Goal: Information Seeking & Learning: Learn about a topic

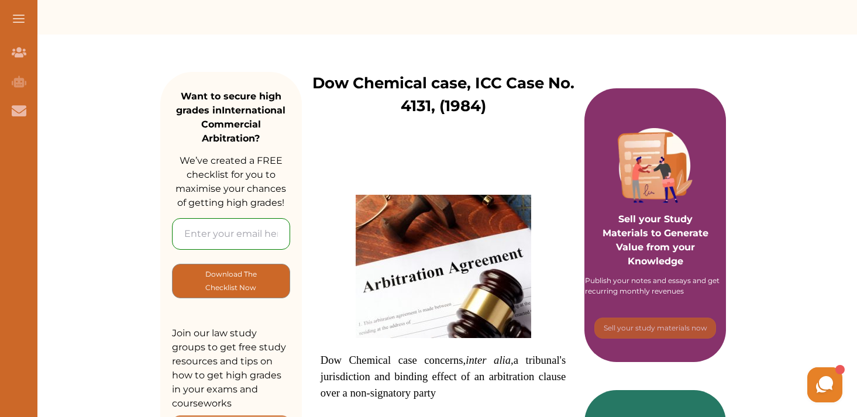
scroll to position [70, 0]
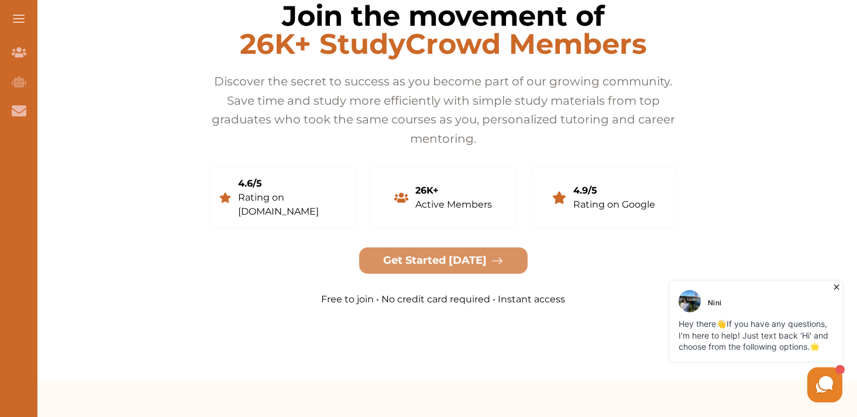
scroll to position [2312, 0]
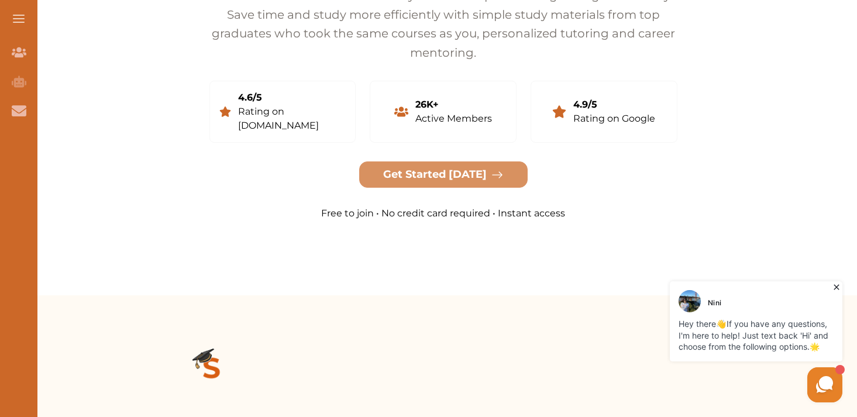
click at [838, 287] on icon at bounding box center [837, 287] width 12 height 12
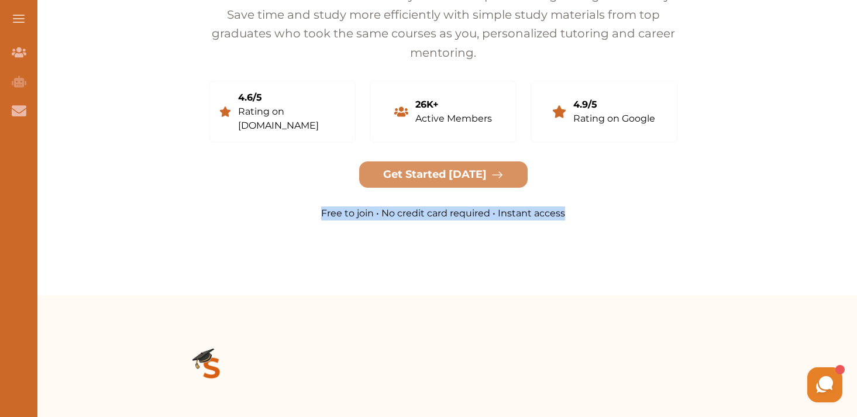
drag, startPoint x: 324, startPoint y: 186, endPoint x: 592, endPoint y: 184, distance: 268.6
click at [592, 207] on p "Free to join • No credit card required • Instant access" at bounding box center [443, 214] width 468 height 14
click at [649, 207] on p "Free to join • No credit card required • Instant access" at bounding box center [443, 214] width 468 height 14
drag, startPoint x: 323, startPoint y: 183, endPoint x: 647, endPoint y: 188, distance: 323.6
click at [647, 207] on p "Free to join • No credit card required • Instant access" at bounding box center [443, 214] width 468 height 14
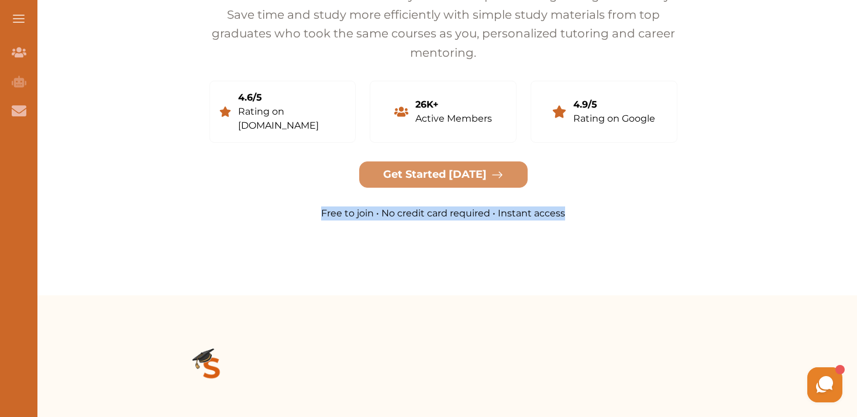
click at [719, 185] on div "Join the movement of 26K+ StudyCrowd Members Discover the secret to success as …" at bounding box center [443, 68] width 828 height 361
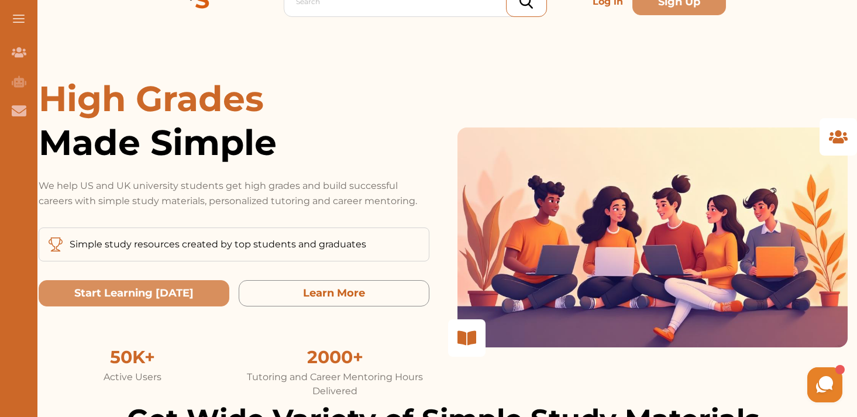
scroll to position [0, 0]
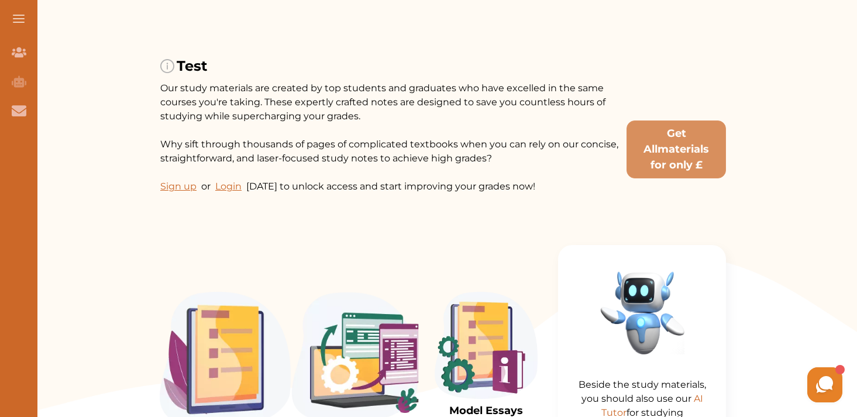
scroll to position [65, 0]
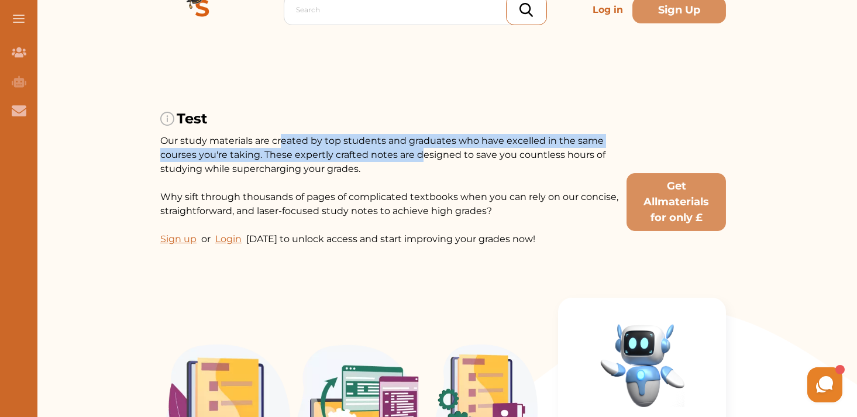
drag, startPoint x: 281, startPoint y: 143, endPoint x: 419, endPoint y: 150, distance: 137.7
click at [419, 150] on span "Our study materials are created by top students and graduates who have excelled…" at bounding box center [382, 154] width 445 height 39
click at [430, 174] on p "Our study materials are created by top students and graduates who have excelled…" at bounding box center [391, 190] width 462 height 112
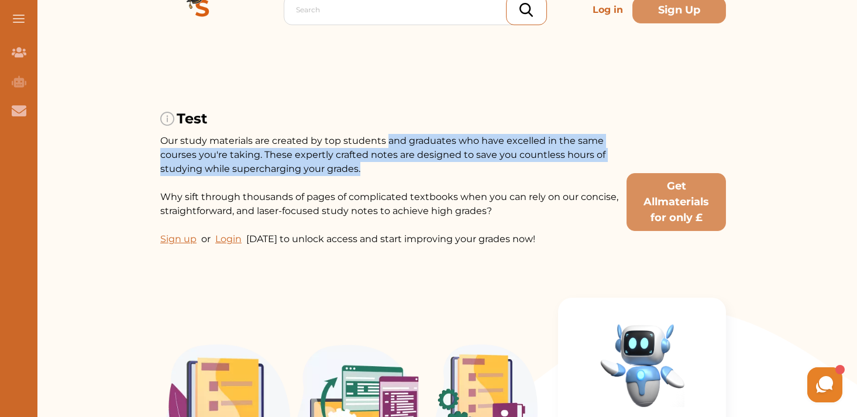
drag, startPoint x: 387, startPoint y: 141, endPoint x: 506, endPoint y: 161, distance: 120.5
click at [506, 163] on p "Our study materials are created by top students and graduates who have excelled…" at bounding box center [391, 190] width 462 height 112
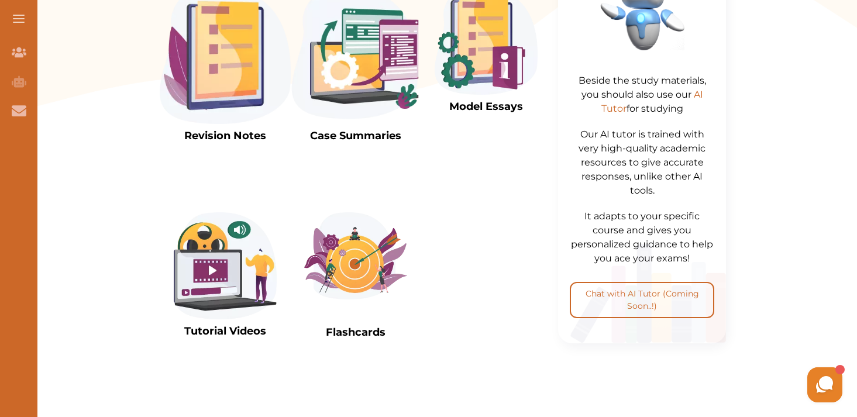
scroll to position [0, 0]
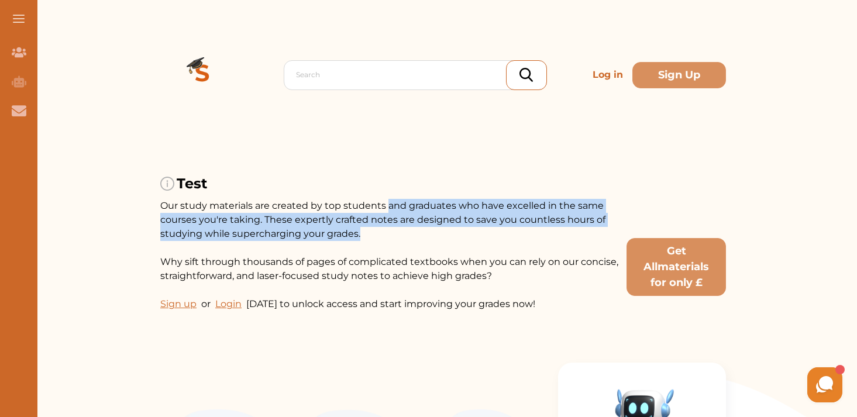
click at [270, 164] on div "Test Our study materials are created by top students and graduates who have exc…" at bounding box center [443, 233] width 566 height 166
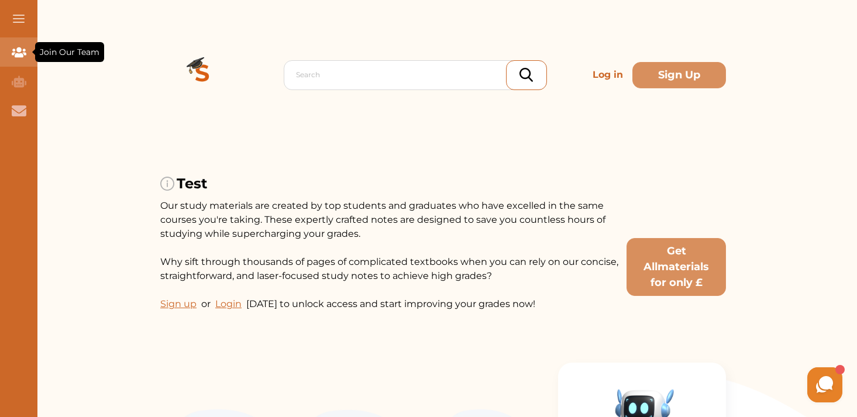
click at [63, 49] on span "Join Our Team" at bounding box center [70, 52] width 60 height 11
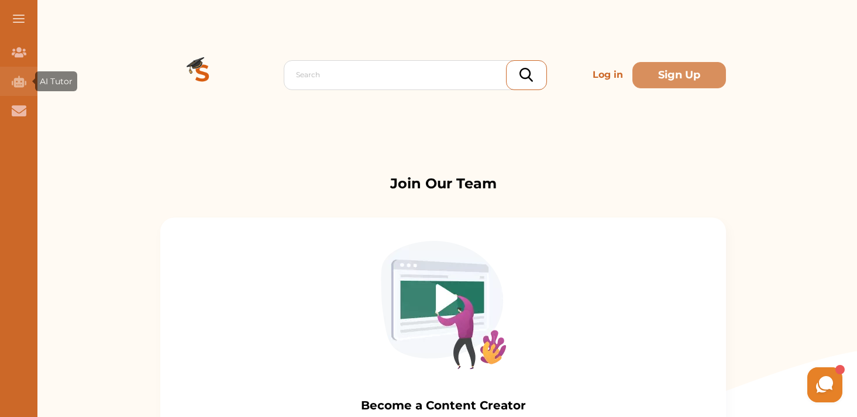
click at [46, 84] on span "AI Tutor" at bounding box center [56, 81] width 33 height 11
click at [18, 19] on span at bounding box center [19, 18] width 12 height 1
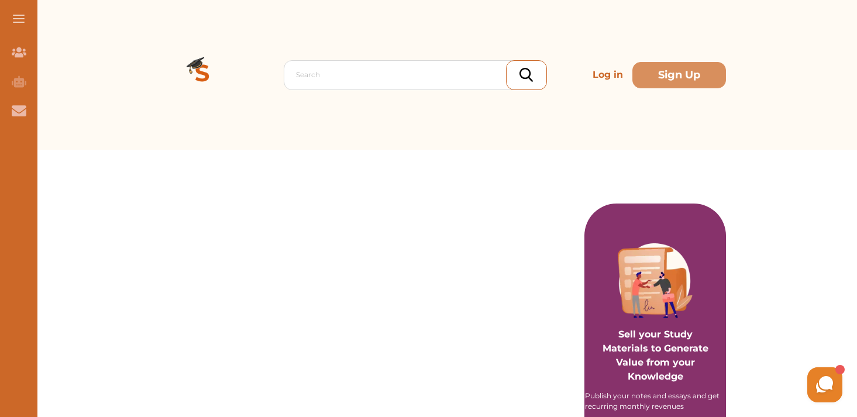
click at [297, 253] on p at bounding box center [302, 259] width 246 height 12
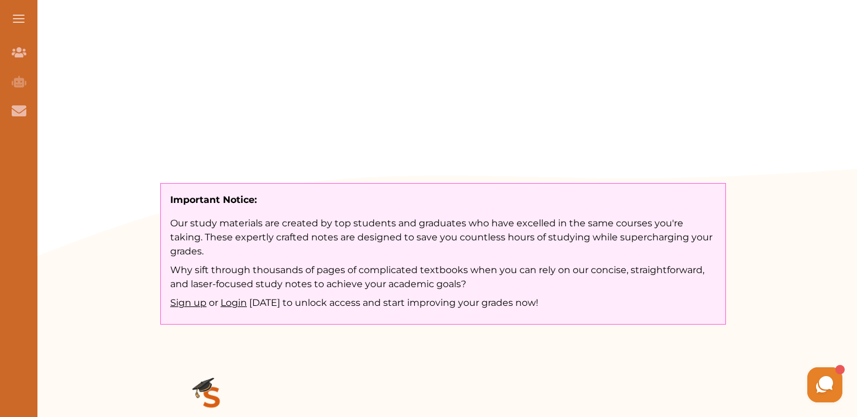
scroll to position [495, 0]
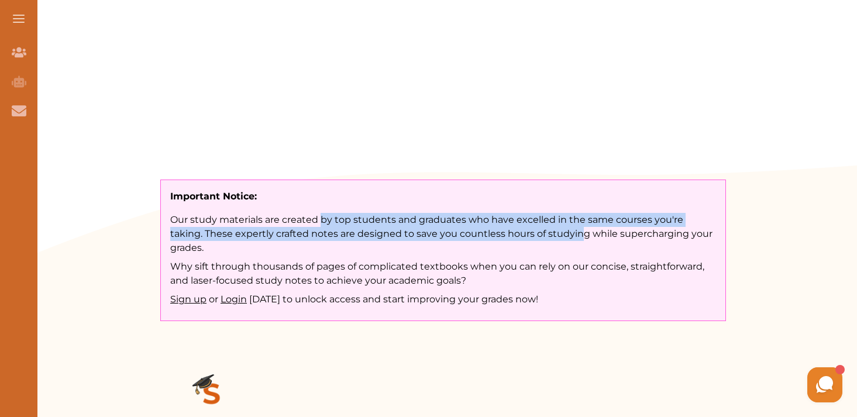
drag, startPoint x: 319, startPoint y: 221, endPoint x: 545, endPoint y: 236, distance: 225.7
click at [545, 237] on p "Our study materials are created by top students and graduates who have excelled…" at bounding box center [443, 234] width 546 height 42
click at [548, 236] on p "Our study materials are created by top students and graduates who have excelled…" at bounding box center [443, 234] width 546 height 42
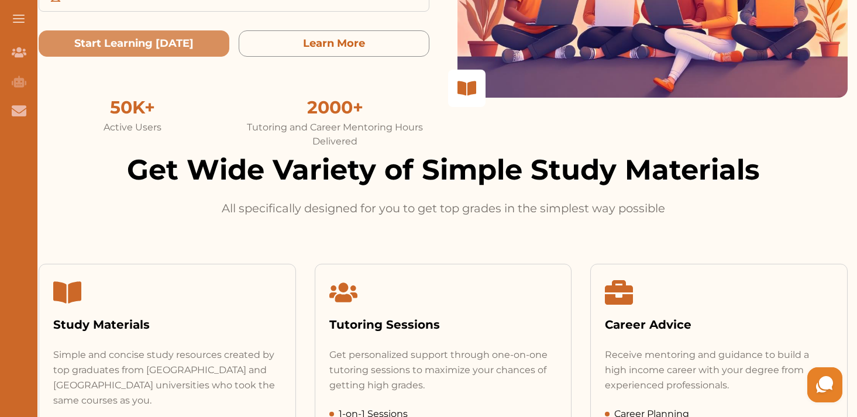
scroll to position [324, 0]
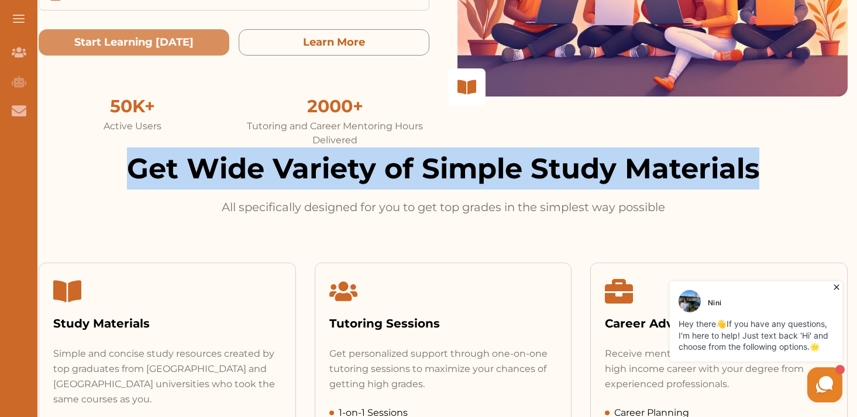
drag, startPoint x: 128, startPoint y: 166, endPoint x: 789, endPoint y: 179, distance: 661.3
click at [789, 180] on h2 "Get Wide Variety of Simple Study Materials" at bounding box center [443, 168] width 809 height 42
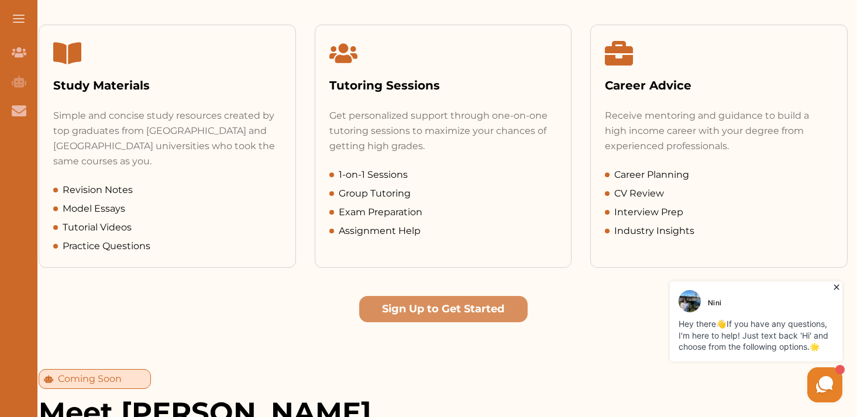
scroll to position [566, 0]
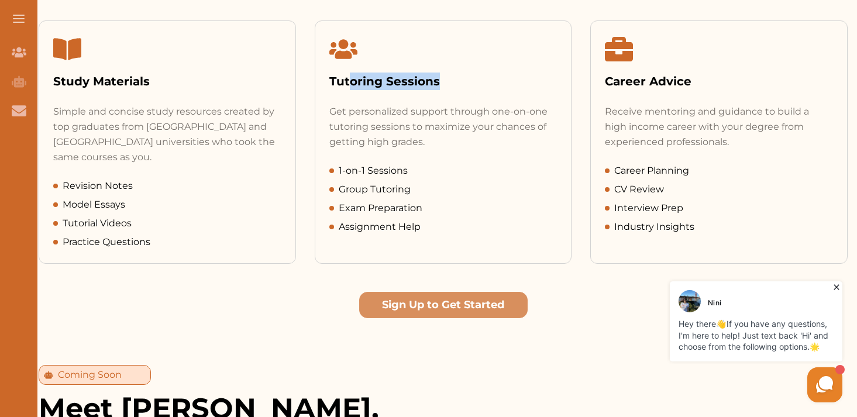
drag, startPoint x: 348, startPoint y: 85, endPoint x: 445, endPoint y: 83, distance: 97.2
click at [444, 84] on div "Tutoring Sessions" at bounding box center [443, 82] width 228 height 18
drag, startPoint x: 624, startPoint y: 82, endPoint x: 720, endPoint y: 77, distance: 96.1
click at [719, 79] on div "Career Advice" at bounding box center [719, 82] width 228 height 18
click at [632, 367] on div "Nini Hey there 👋 If you have any questions, I'm here to help! Just text back 'H…" at bounding box center [710, 342] width 269 height 127
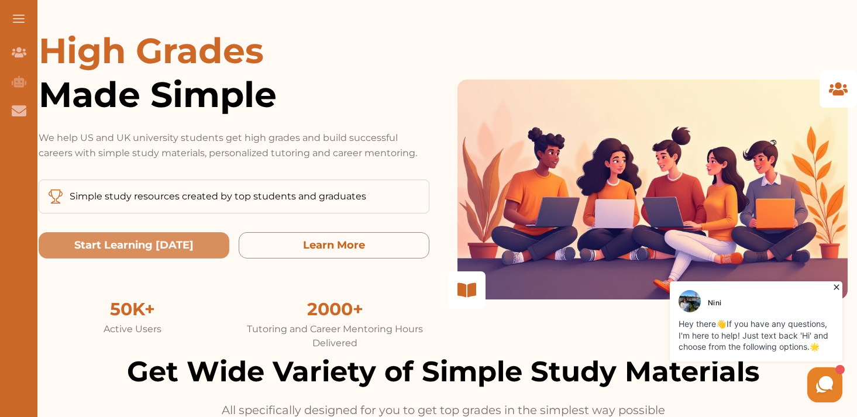
scroll to position [0, 0]
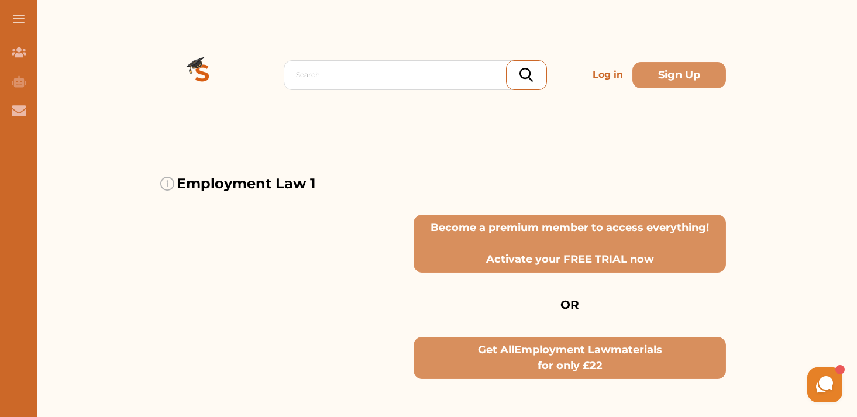
click at [562, 357] on p "Get All Employment Law materials for only £ 22" at bounding box center [570, 358] width 208 height 32
